Goal: Task Accomplishment & Management: Use online tool/utility

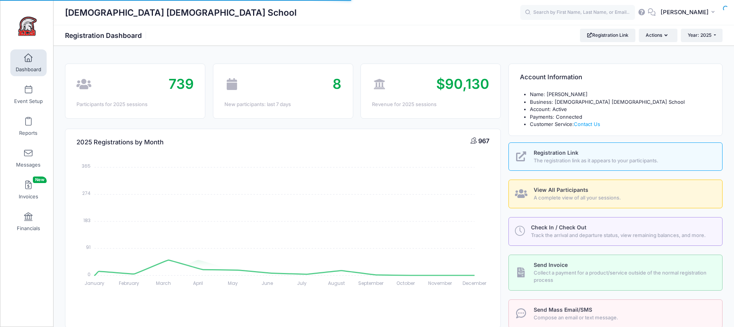
select select
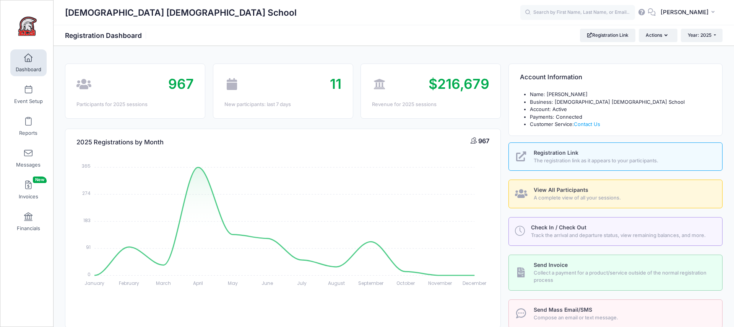
click at [550, 187] on span "View All Participants" at bounding box center [561, 189] width 55 height 6
click at [555, 185] on link "View All Participants A complete view of all your sessions." at bounding box center [616, 193] width 214 height 29
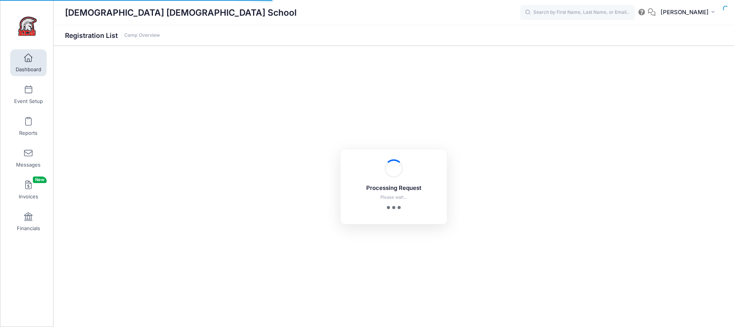
select select "10"
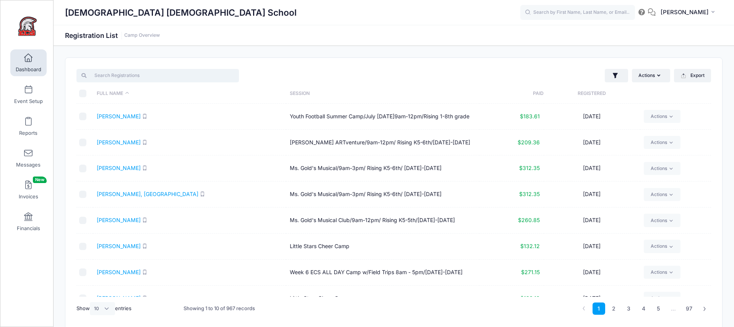
click at [160, 73] on input "search" at bounding box center [157, 75] width 162 height 13
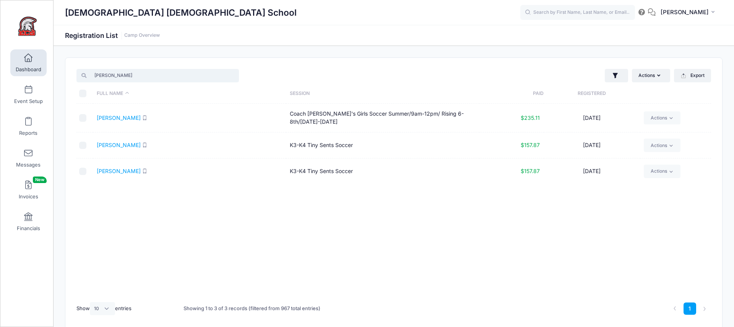
type input "[PERSON_NAME]"
click at [116, 141] on link "Ray, Kathryn" at bounding box center [119, 144] width 44 height 6
click at [28, 125] on span at bounding box center [28, 121] width 0 height 8
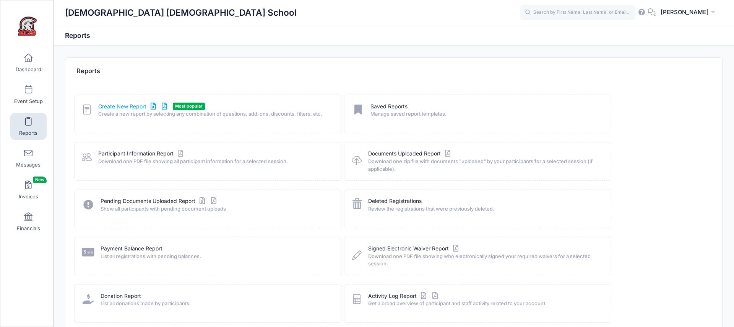
click at [117, 104] on link "Create New Report" at bounding box center [133, 106] width 71 height 8
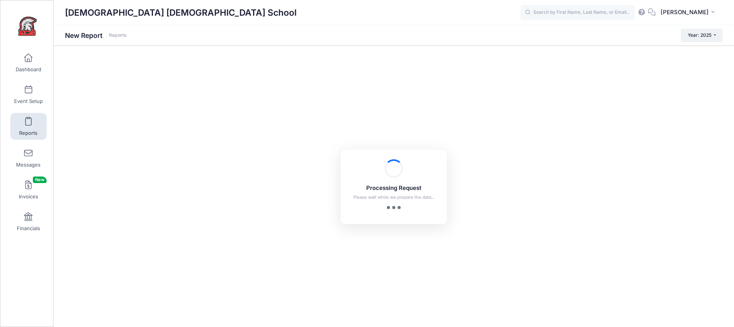
checkbox input "true"
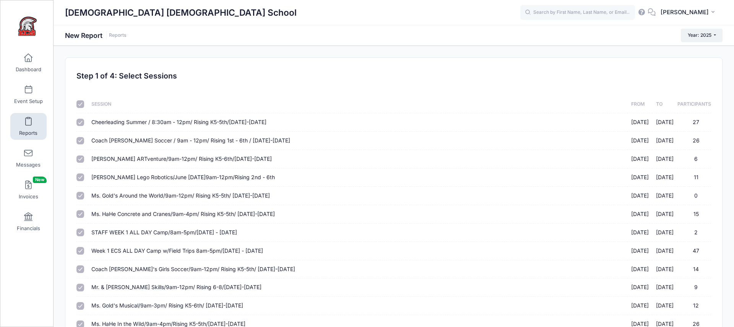
click at [82, 105] on input "checkbox" at bounding box center [80, 104] width 8 height 8
checkbox input "false"
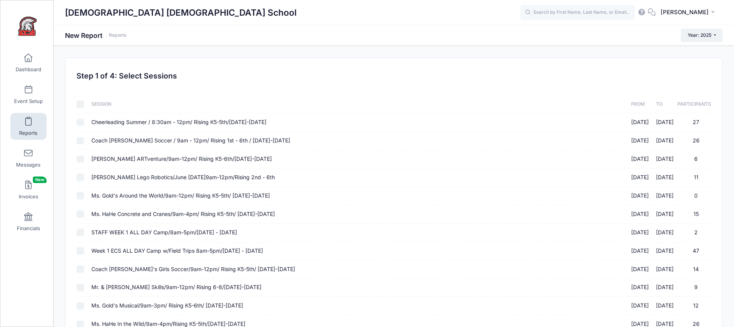
checkbox input "false"
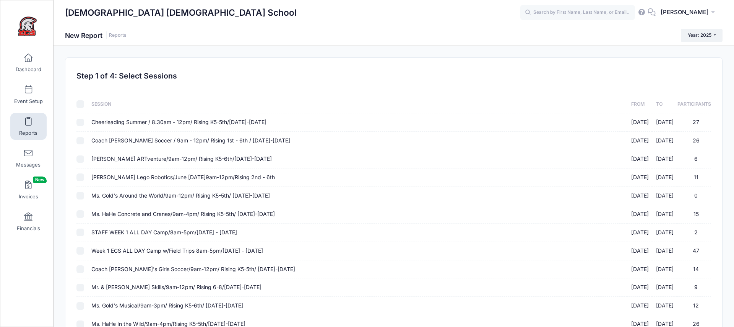
checkbox input "false"
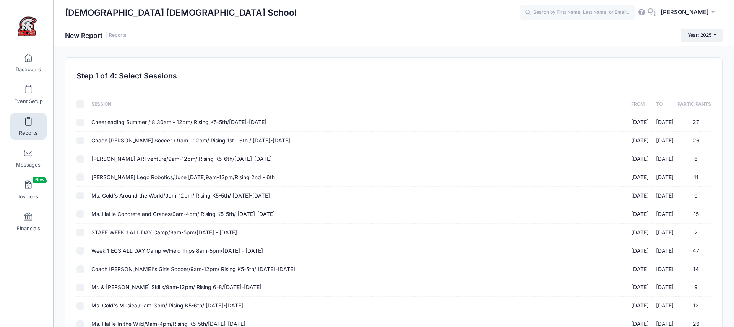
checkbox input "false"
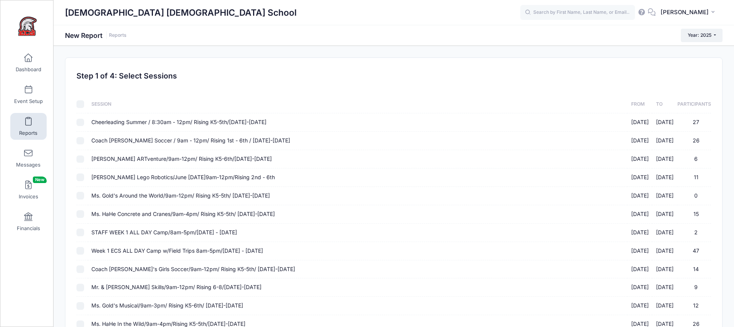
checkbox input "false"
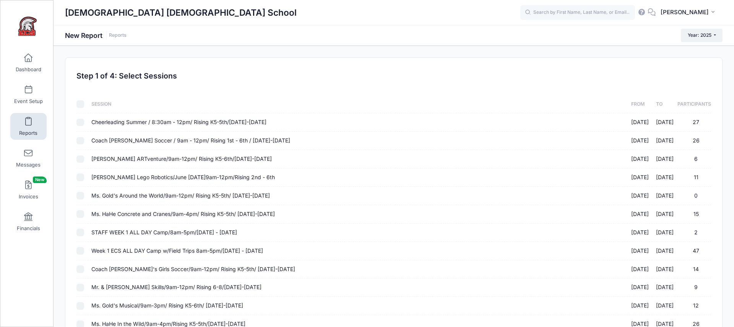
checkbox input "false"
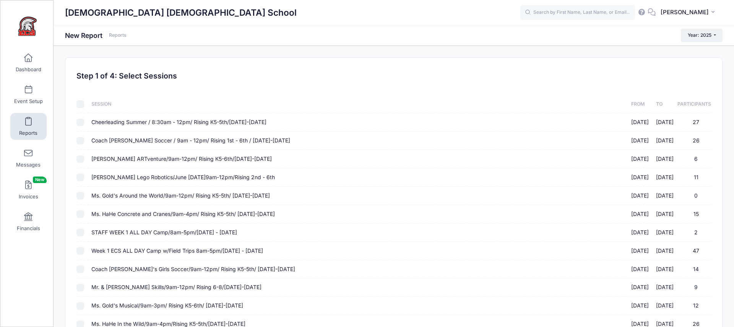
checkbox input "false"
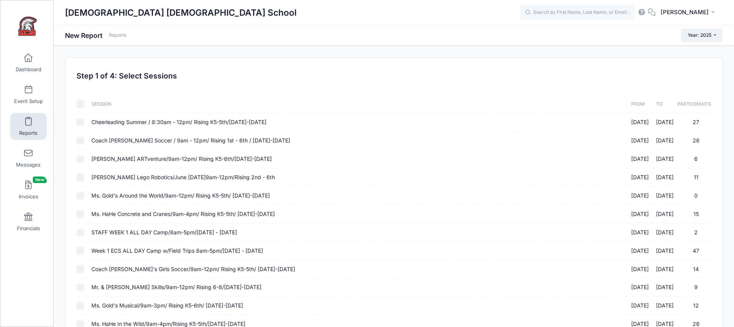
checkbox input "false"
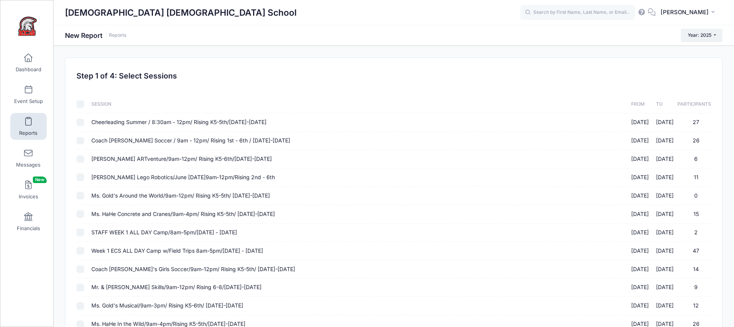
checkbox input "false"
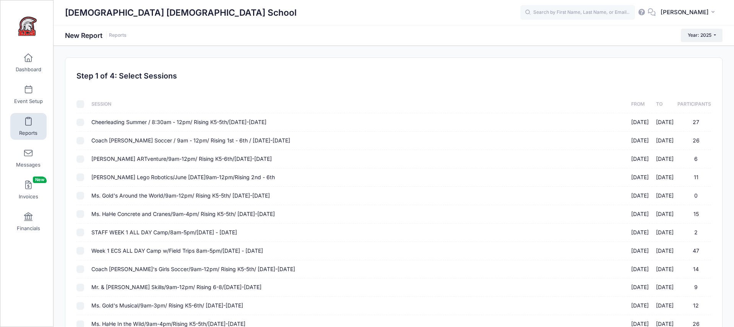
checkbox input "false"
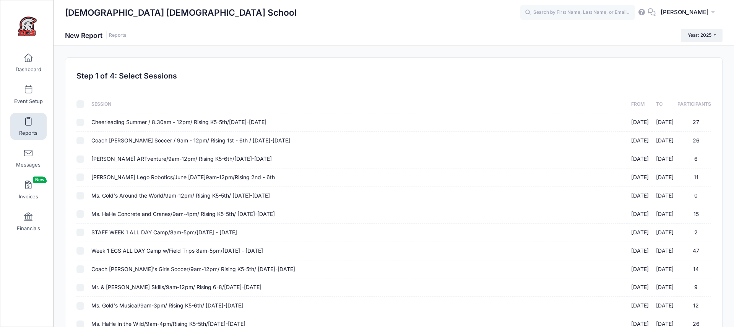
checkbox input "false"
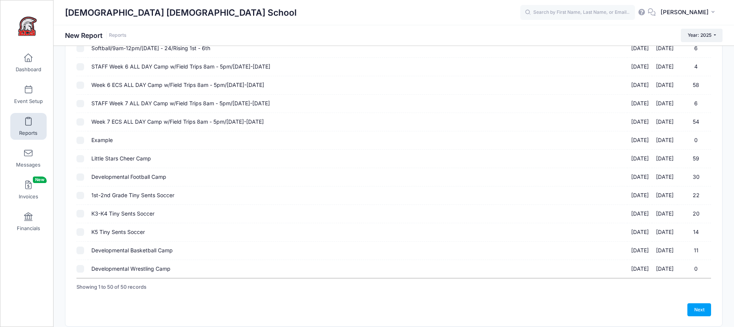
scroll to position [780, 0]
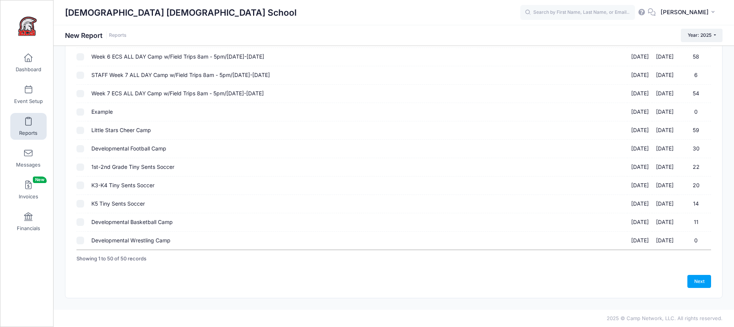
click at [80, 167] on input "1st-2nd Grade Tiny Sents Soccer 10/11/2025 - 11/08/2025 22" at bounding box center [80, 167] width 8 height 8
checkbox input "true"
click at [80, 187] on input "K3-K4 Tiny Sents Soccer 10/11/2025 - 11/08/2025 20" at bounding box center [80, 185] width 8 height 8
checkbox input "true"
click at [79, 204] on input "K5 Tiny Sents Soccer 10/11/2025 - 11/08/2025 14" at bounding box center [80, 204] width 8 height 8
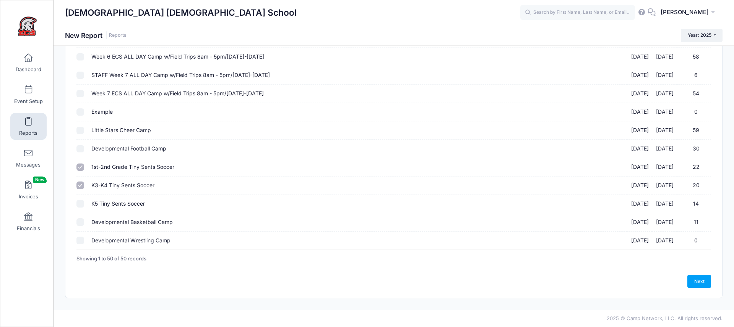
checkbox input "true"
drag, startPoint x: 701, startPoint y: 281, endPoint x: 652, endPoint y: 281, distance: 48.6
click at [701, 281] on link "Next" at bounding box center [699, 281] width 24 height 13
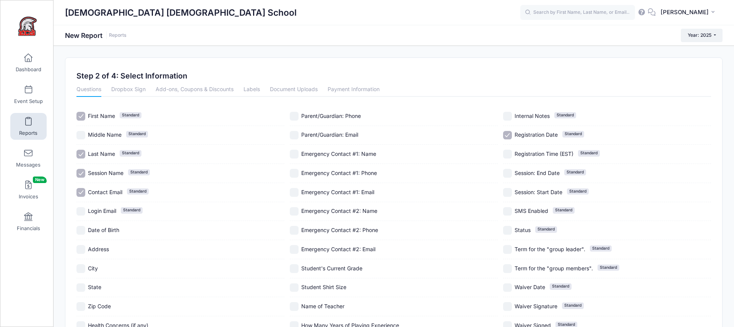
click at [510, 137] on input "Registration Date Standard" at bounding box center [507, 135] width 9 height 9
checkbox input "false"
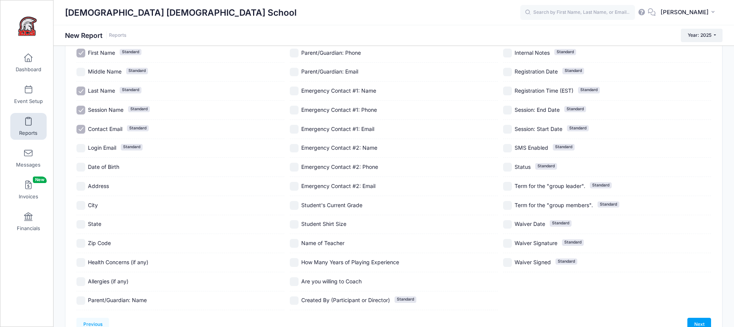
scroll to position [106, 0]
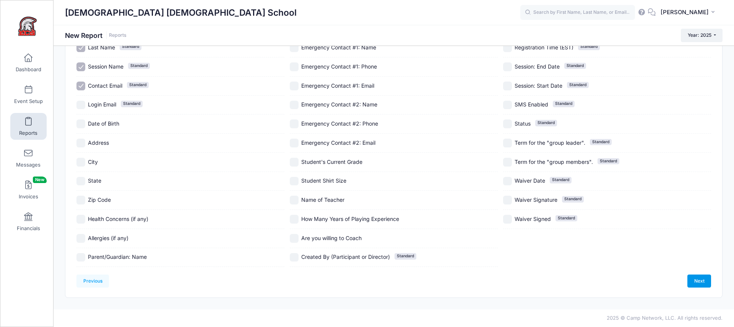
click at [697, 279] on link "Next" at bounding box center [699, 280] width 24 height 13
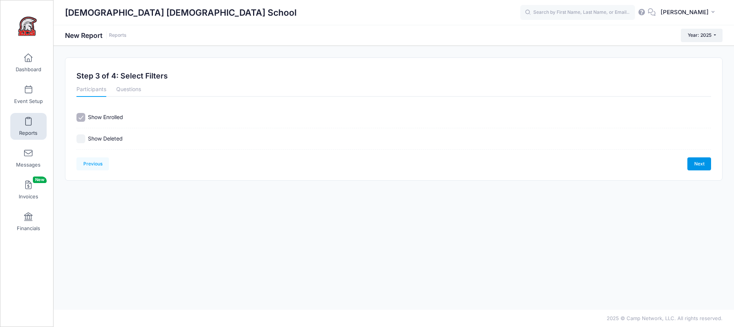
click at [706, 162] on link "Next" at bounding box center [699, 163] width 24 height 13
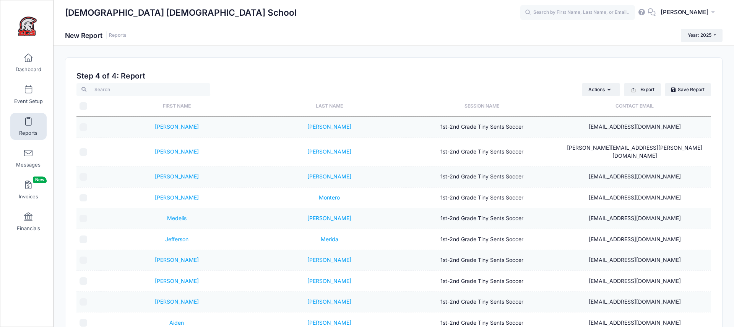
scroll to position [106, 0]
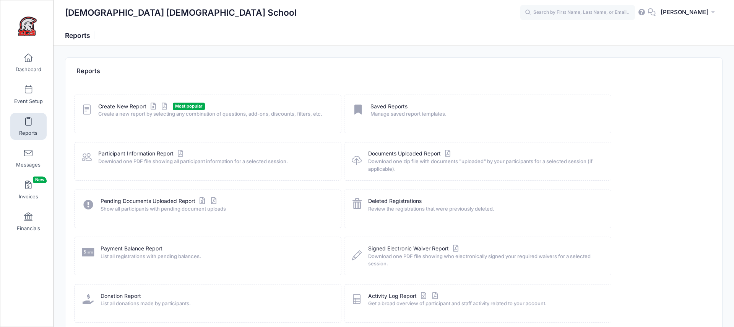
click at [109, 112] on span "Create a new report by selecting any combination of questions, add-ons, discoun…" at bounding box center [214, 114] width 233 height 8
click at [109, 110] on link "Create New Report" at bounding box center [133, 106] width 71 height 8
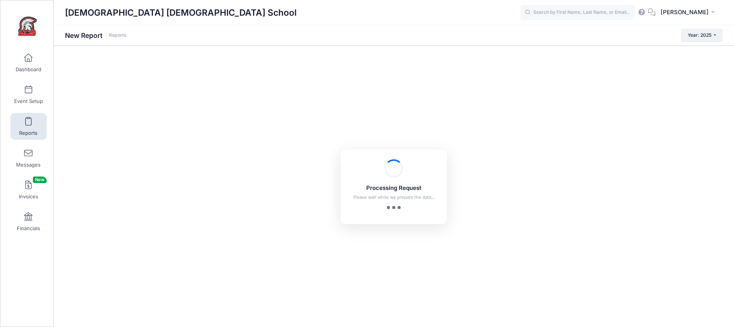
checkbox input "true"
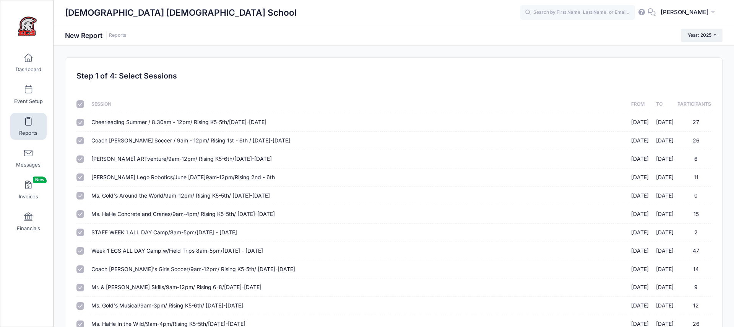
click at [82, 105] on input "checkbox" at bounding box center [80, 104] width 8 height 8
checkbox input "false"
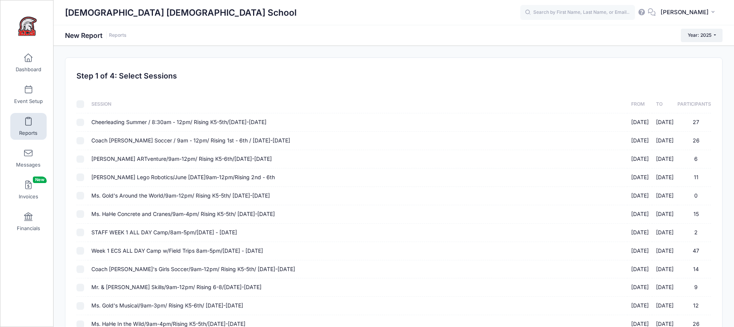
checkbox input "false"
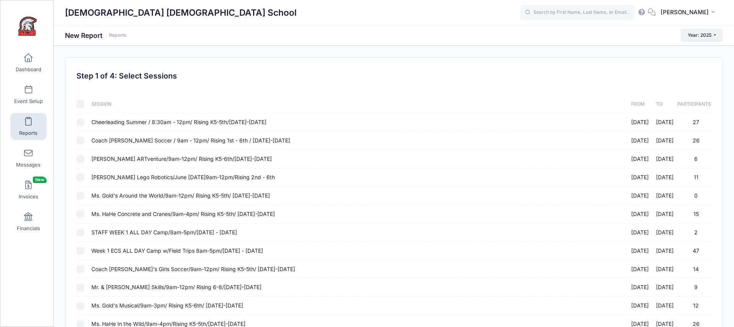
checkbox input "false"
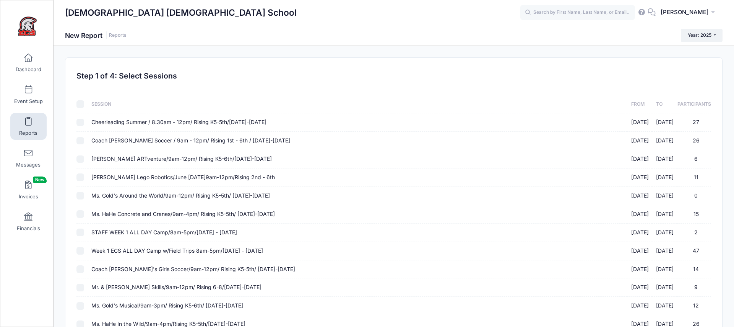
checkbox input "false"
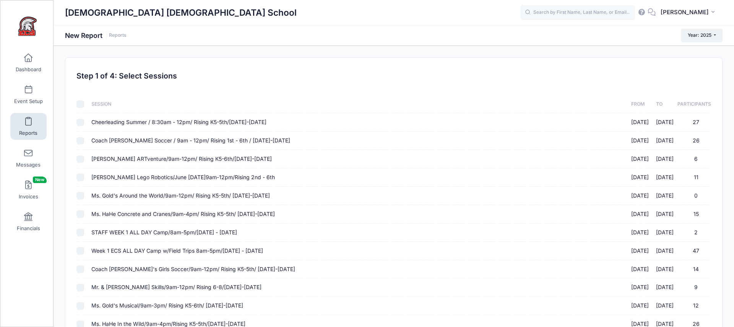
checkbox input "false"
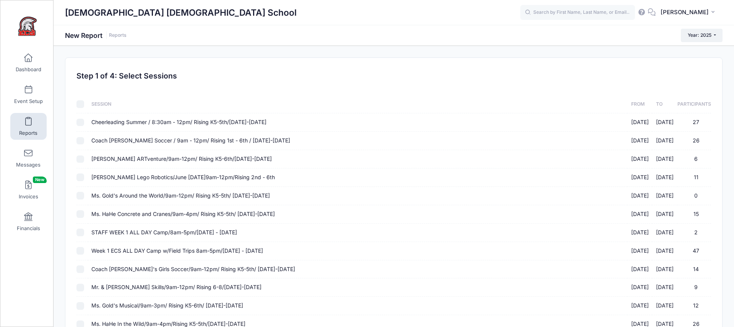
checkbox input "false"
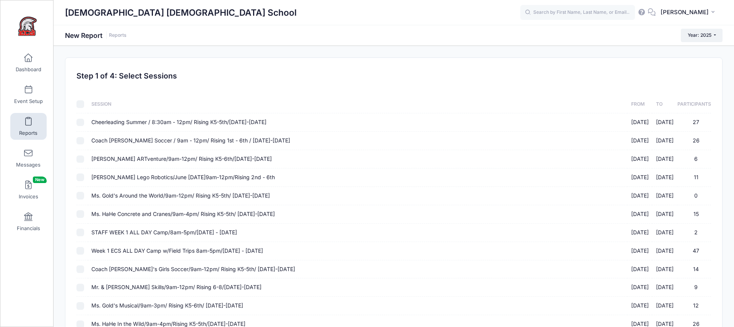
checkbox input "false"
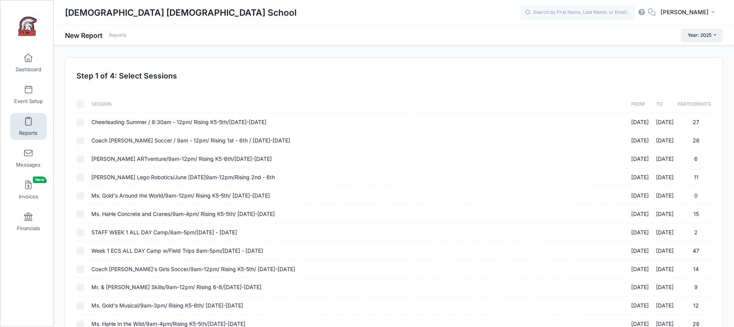
checkbox input "false"
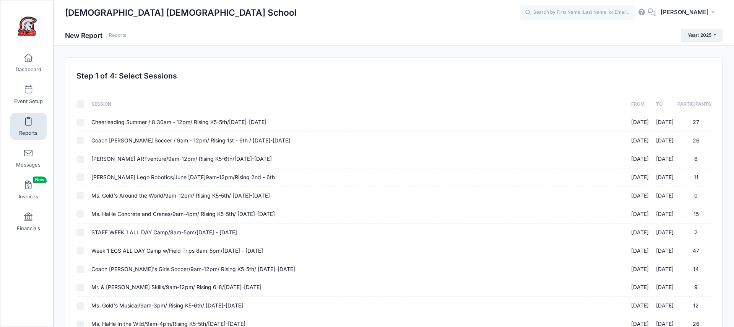
checkbox input "false"
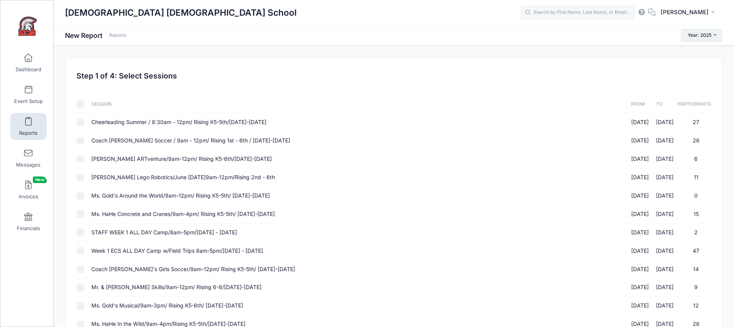
checkbox input "false"
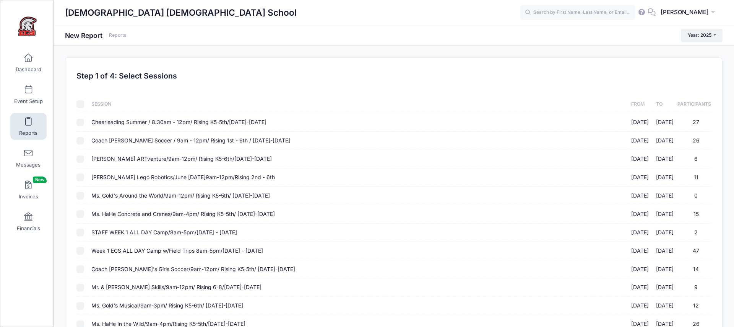
checkbox input "false"
click at [82, 105] on input "checkbox" at bounding box center [80, 104] width 8 height 8
checkbox input "true"
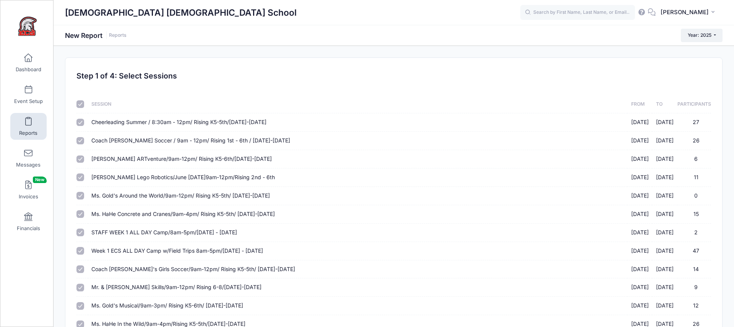
checkbox input "true"
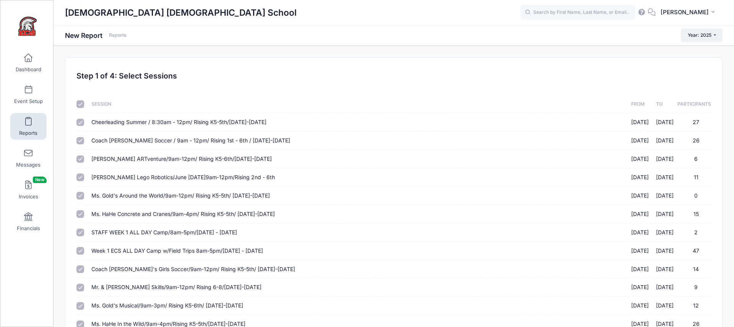
checkbox input "true"
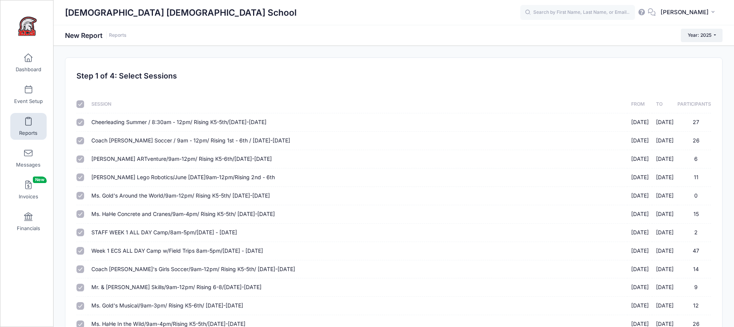
checkbox input "true"
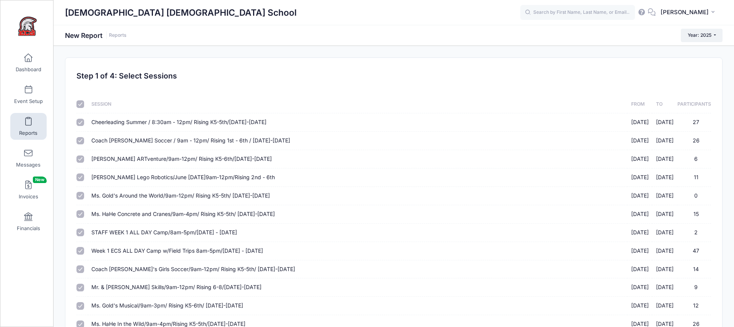
checkbox input "true"
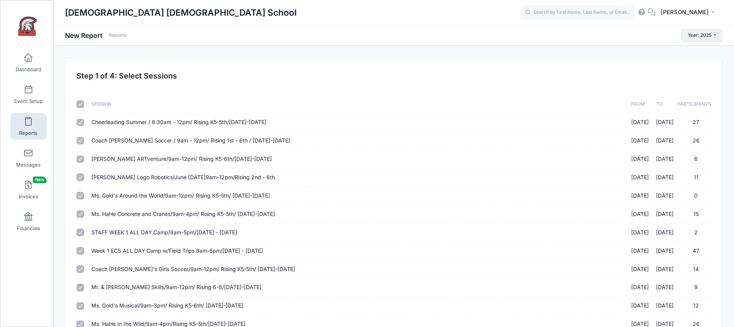
checkbox input "true"
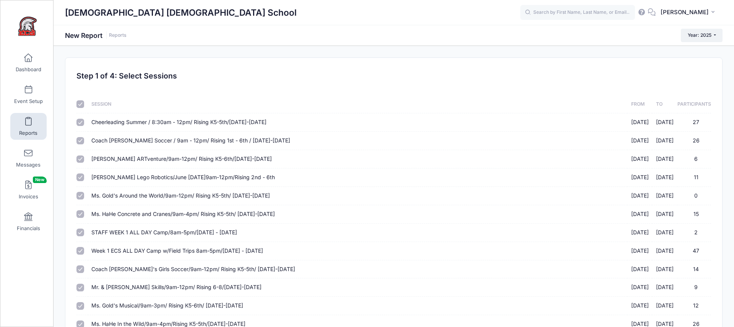
checkbox input "true"
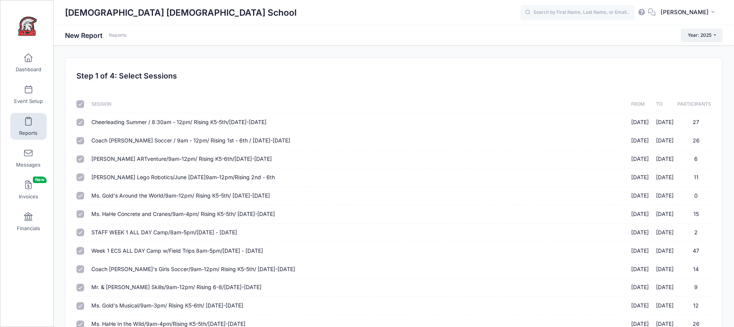
checkbox input "true"
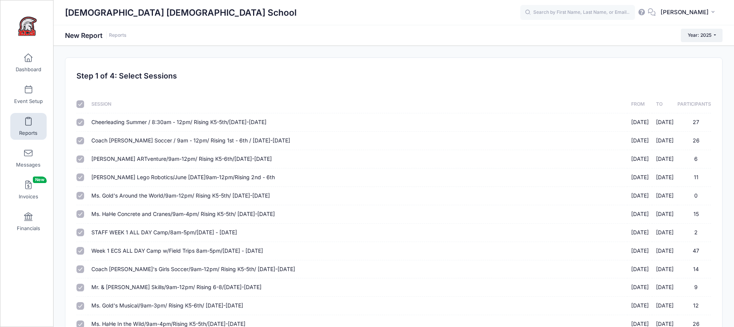
checkbox input "true"
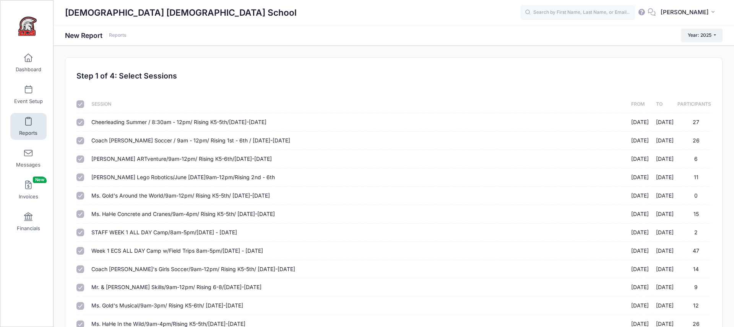
checkbox input "true"
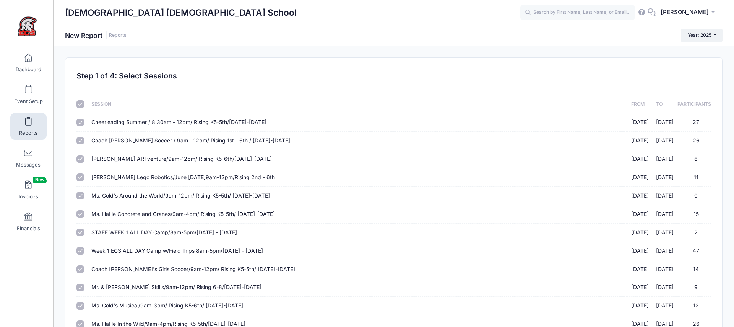
checkbox input "true"
click at [78, 105] on input "checkbox" at bounding box center [80, 104] width 8 height 8
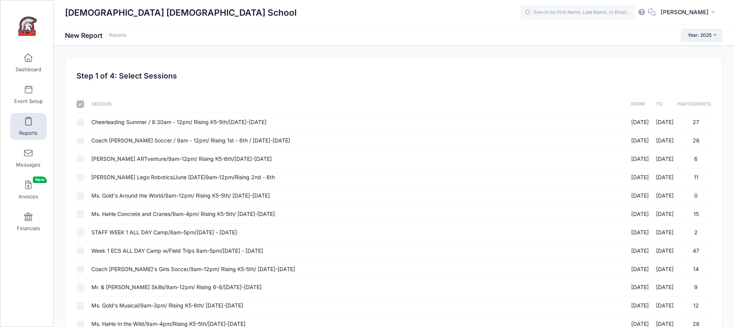
checkbox input "false"
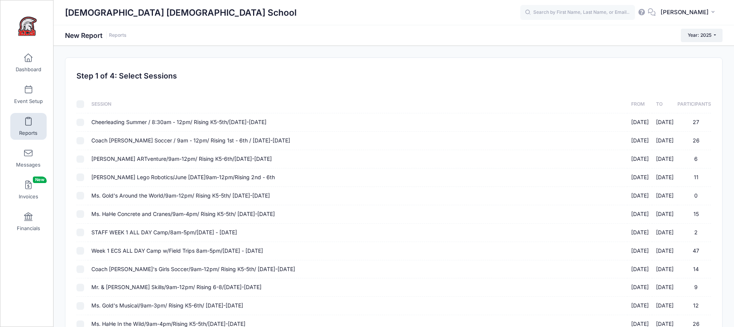
checkbox input "false"
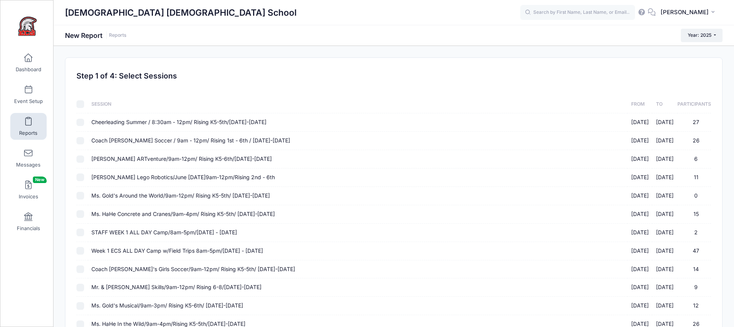
checkbox input "false"
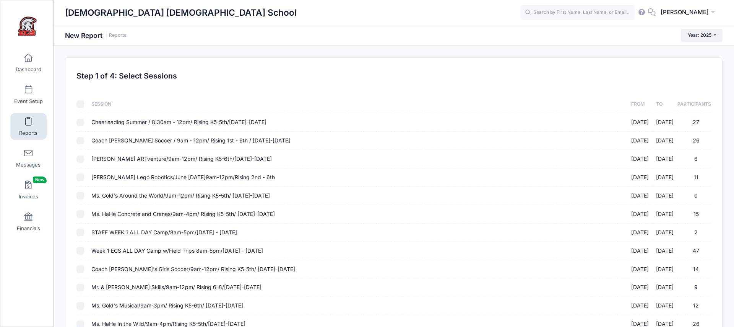
checkbox input "false"
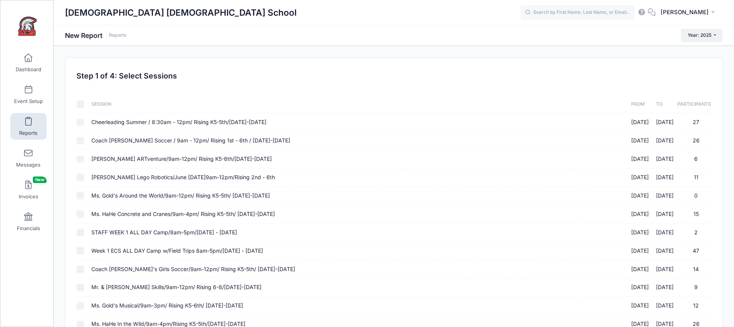
checkbox input "false"
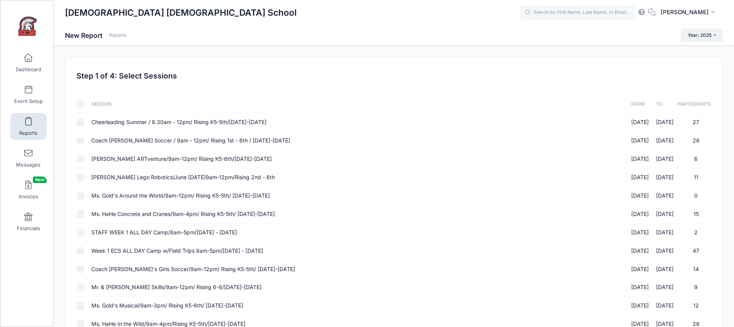
checkbox input "false"
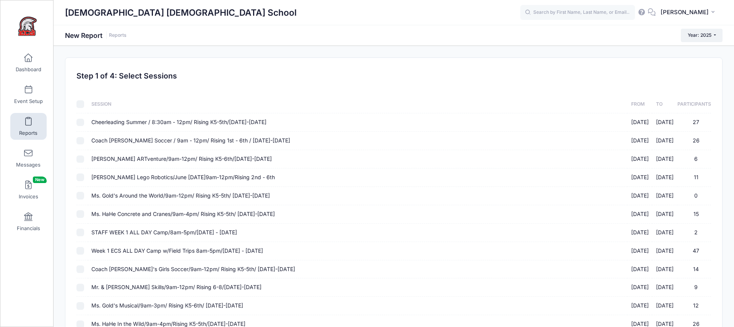
checkbox input "false"
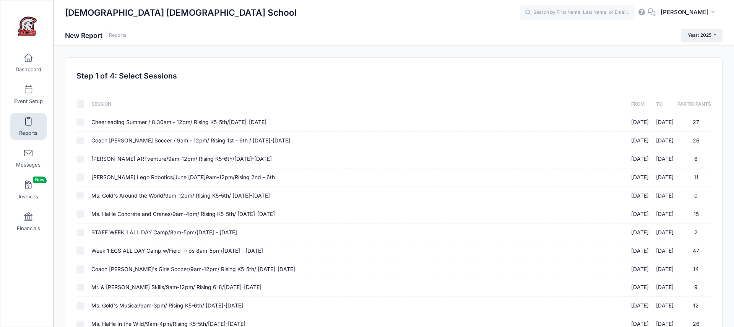
checkbox input "false"
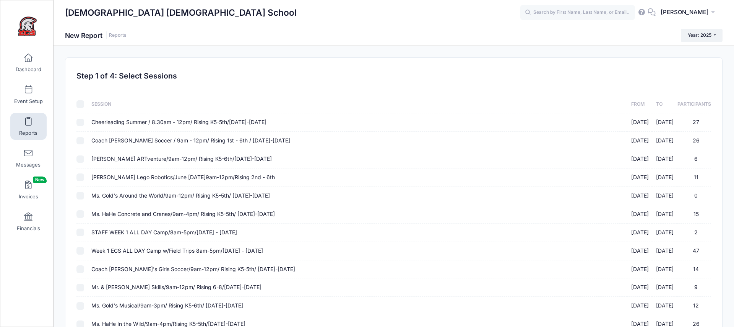
checkbox input "false"
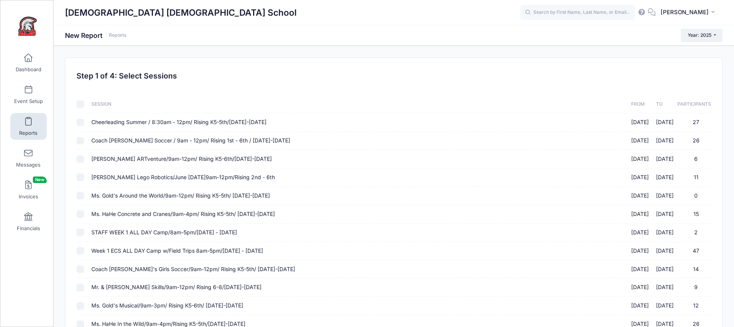
checkbox input "false"
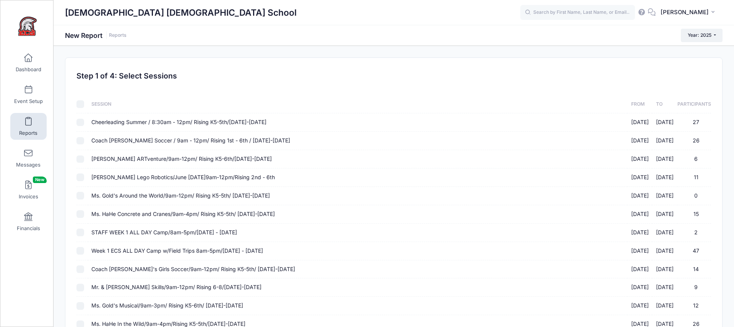
checkbox input "false"
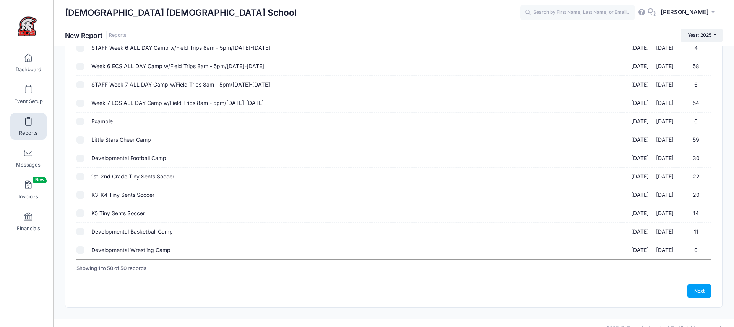
scroll to position [773, 0]
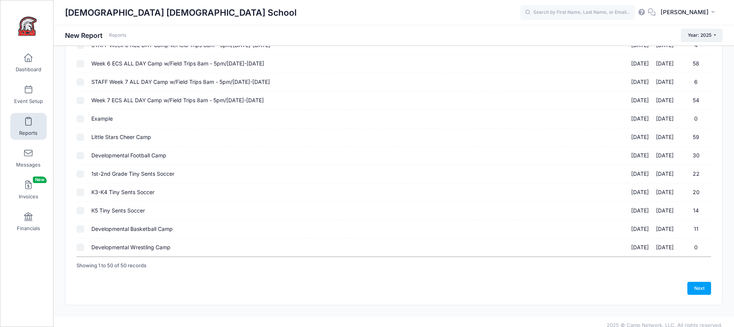
click at [78, 172] on input "1st-2nd Grade Tiny Sents Soccer 10/11/2025 - 11/08/2025 22" at bounding box center [80, 174] width 8 height 8
checkbox input "true"
click at [78, 192] on input "K3-K4 Tiny Sents Soccer 10/11/2025 - 11/08/2025 20" at bounding box center [80, 192] width 8 height 8
checkbox input "true"
drag, startPoint x: 80, startPoint y: 211, endPoint x: 75, endPoint y: 210, distance: 5.5
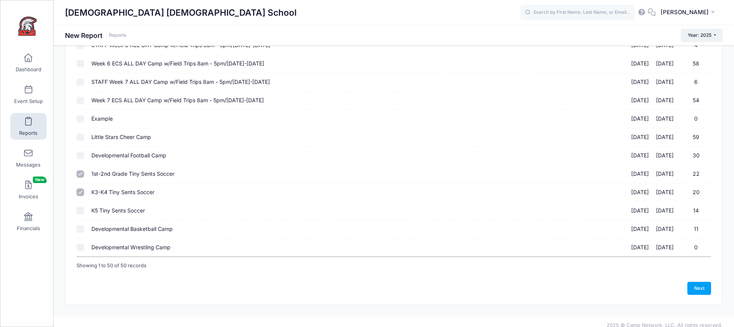
click at [81, 211] on input "K5 Tiny Sents Soccer 10/11/2025 - 11/08/2025 14" at bounding box center [80, 210] width 8 height 8
checkbox input "true"
click at [694, 286] on link "Next" at bounding box center [699, 287] width 24 height 13
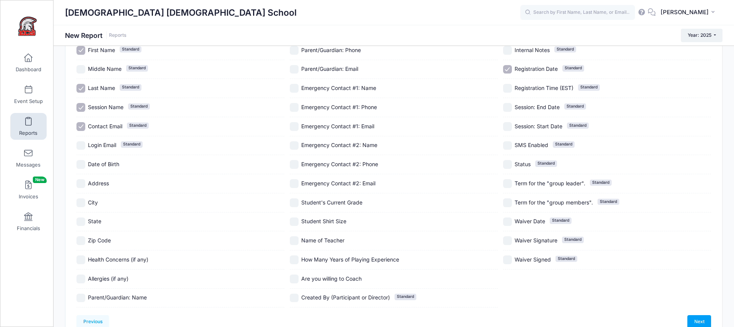
scroll to position [106, 0]
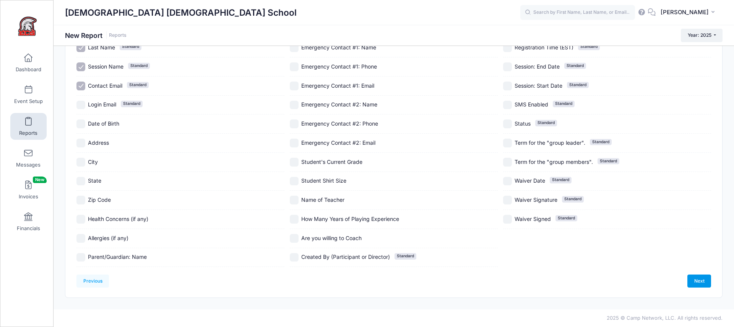
click at [700, 283] on link "Next" at bounding box center [699, 280] width 24 height 13
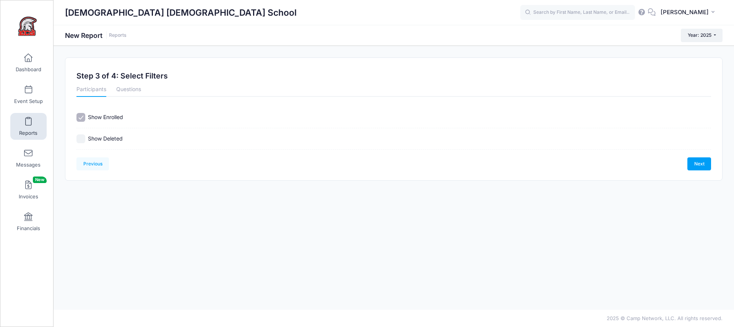
scroll to position [0, 0]
click at [705, 161] on link "Next" at bounding box center [699, 163] width 24 height 13
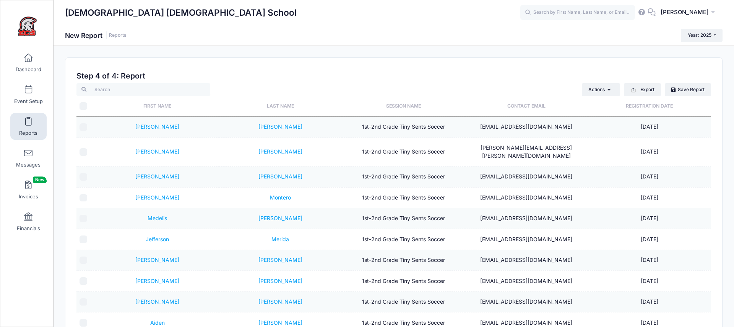
click at [648, 105] on th "Registration Date" at bounding box center [649, 106] width 123 height 20
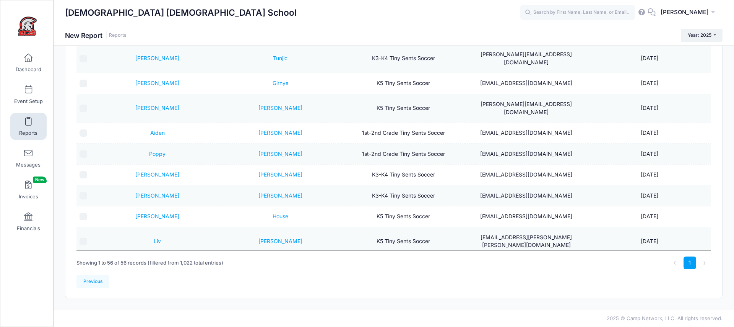
scroll to position [146, 0]
click at [34, 61] on link "Dashboard" at bounding box center [28, 62] width 36 height 27
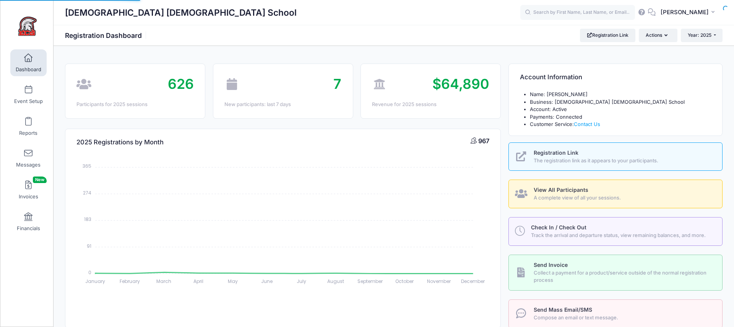
select select
